Goal: Book appointment/travel/reservation

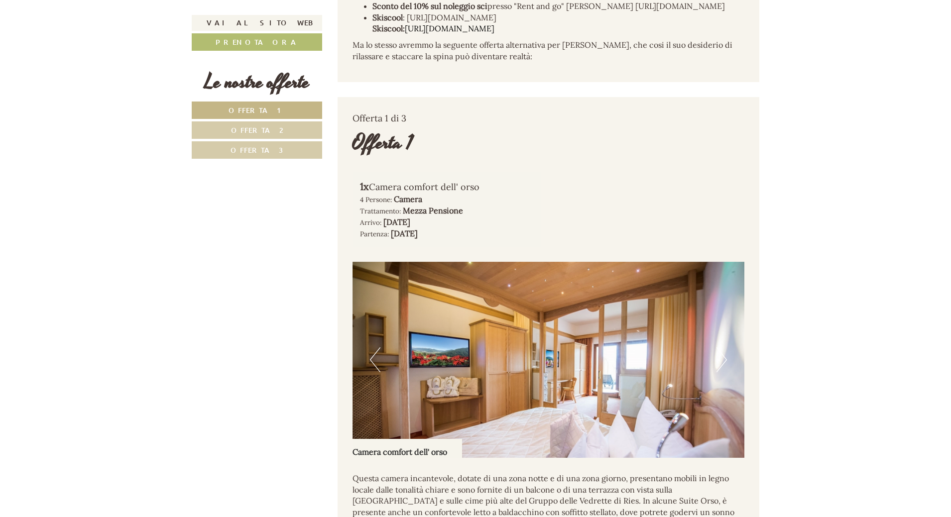
scroll to position [846, 0]
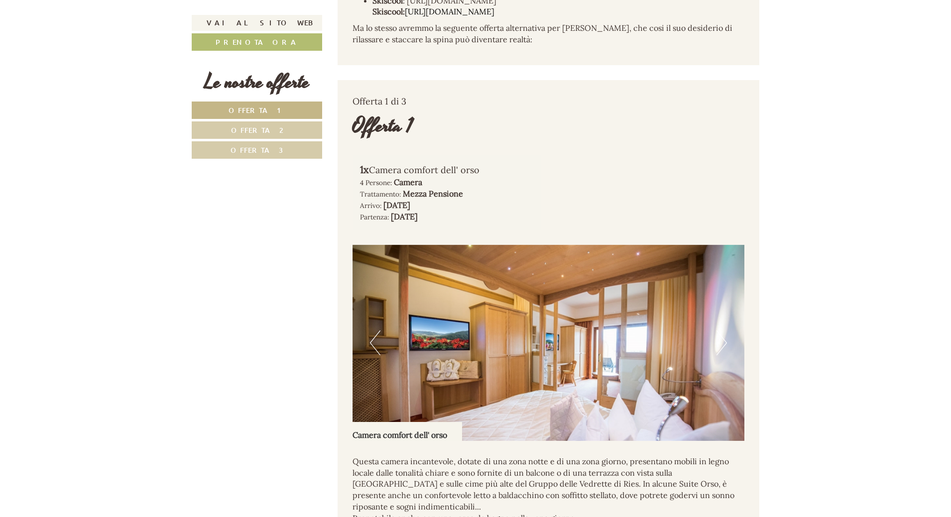
drag, startPoint x: 388, startPoint y: 207, endPoint x: 465, endPoint y: 207, distance: 76.6
click at [410, 207] on b "[DATE]" at bounding box center [396, 205] width 27 height 10
drag, startPoint x: 418, startPoint y: 217, endPoint x: 464, endPoint y: 218, distance: 46.3
click at [418, 218] on b "[DATE]" at bounding box center [404, 217] width 27 height 10
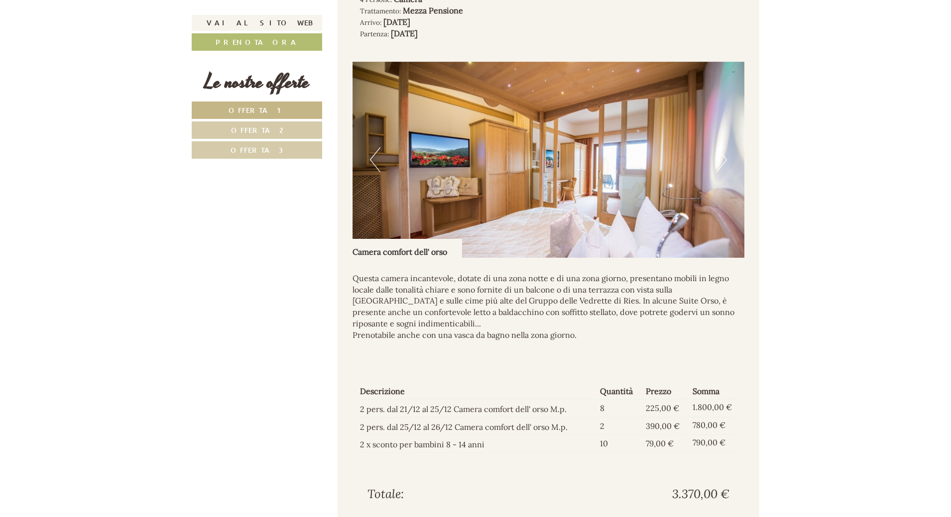
scroll to position [1045, 0]
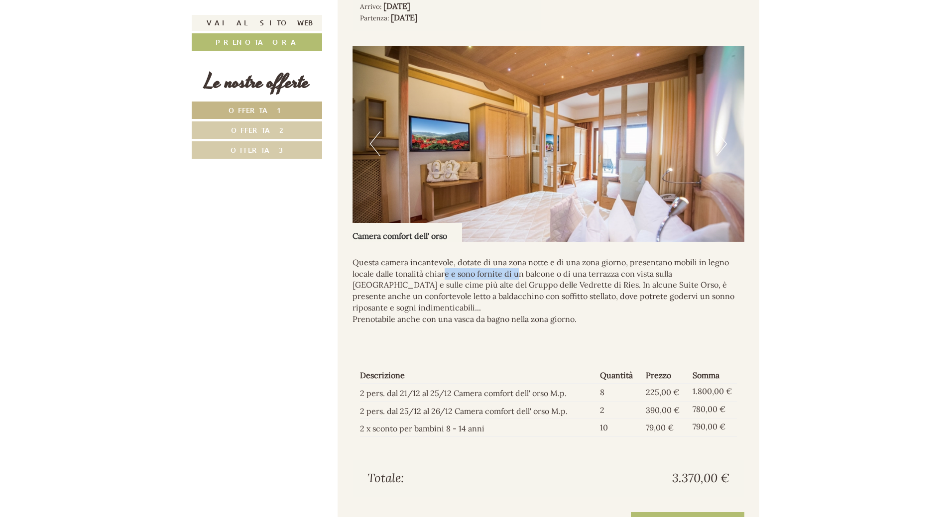
drag, startPoint x: 443, startPoint y: 274, endPoint x: 519, endPoint y: 274, distance: 75.2
click at [519, 274] on p "Questa camera incantevole, dotate di una zona notte e di una zona giorno, prese…" at bounding box center [548, 291] width 392 height 68
drag, startPoint x: 395, startPoint y: 296, endPoint x: 465, endPoint y: 298, distance: 70.2
click at [465, 298] on p "Questa camera incantevole, dotate di una zona notte e di una zona giorno, prese…" at bounding box center [548, 291] width 392 height 68
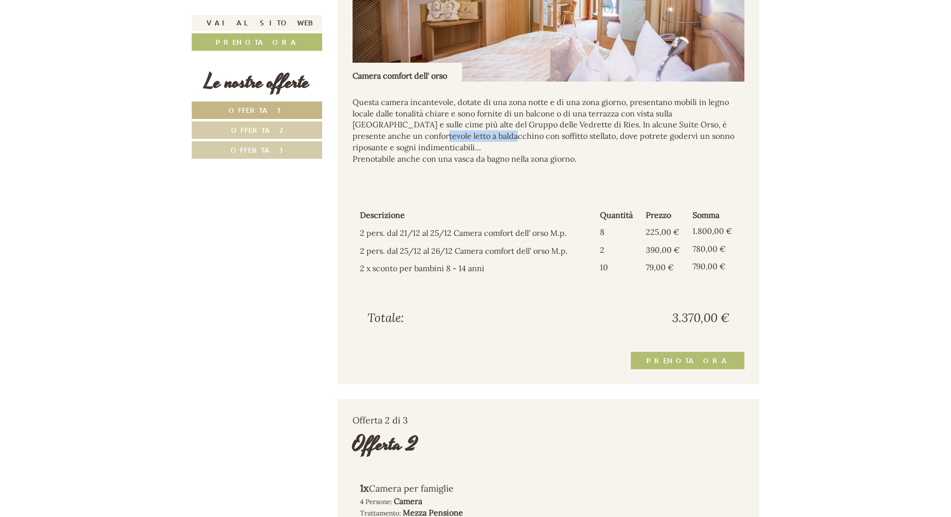
scroll to position [1145, 0]
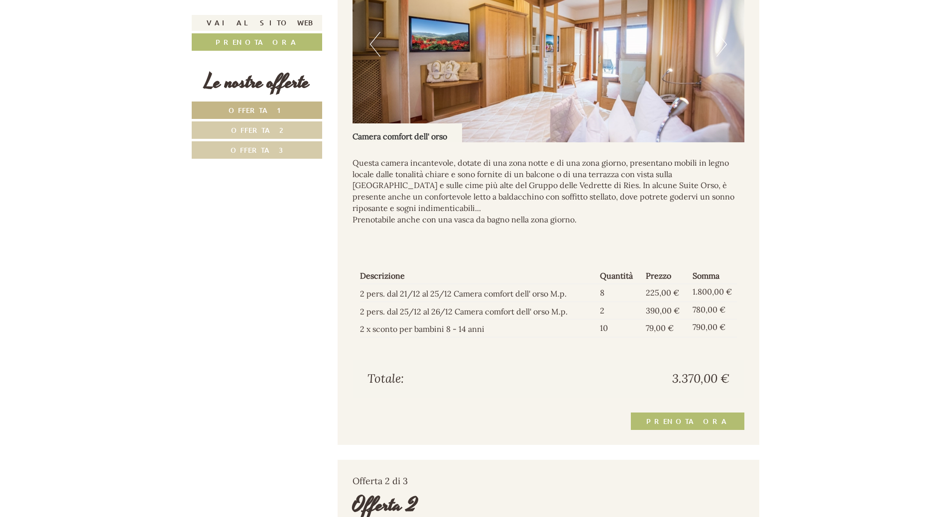
click at [432, 208] on p "Questa camera incantevole, dotate di una zona notte e di una zona giorno, prese…" at bounding box center [548, 191] width 392 height 68
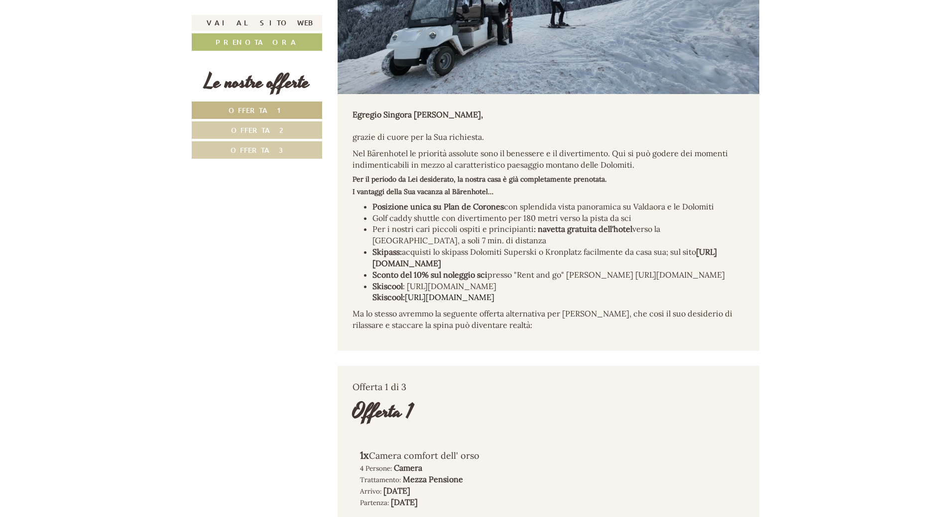
scroll to position [547, 0]
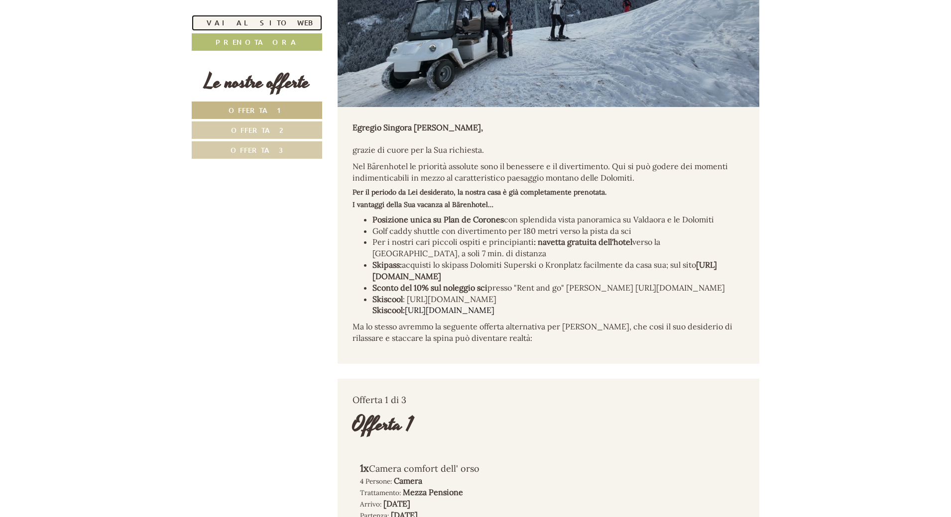
click at [255, 20] on link "Vai al sito web" at bounding box center [257, 23] width 130 height 16
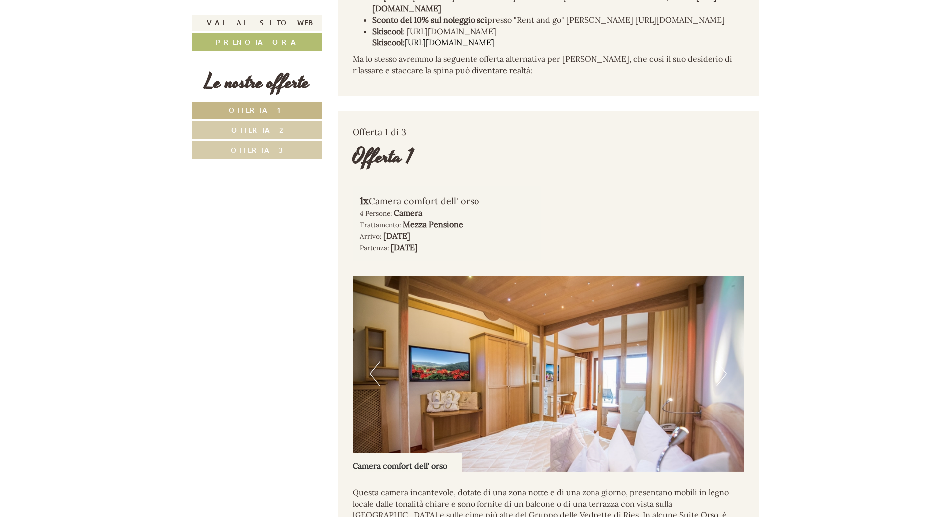
scroll to position [669, 0]
